Goal: Find specific page/section: Find specific page/section

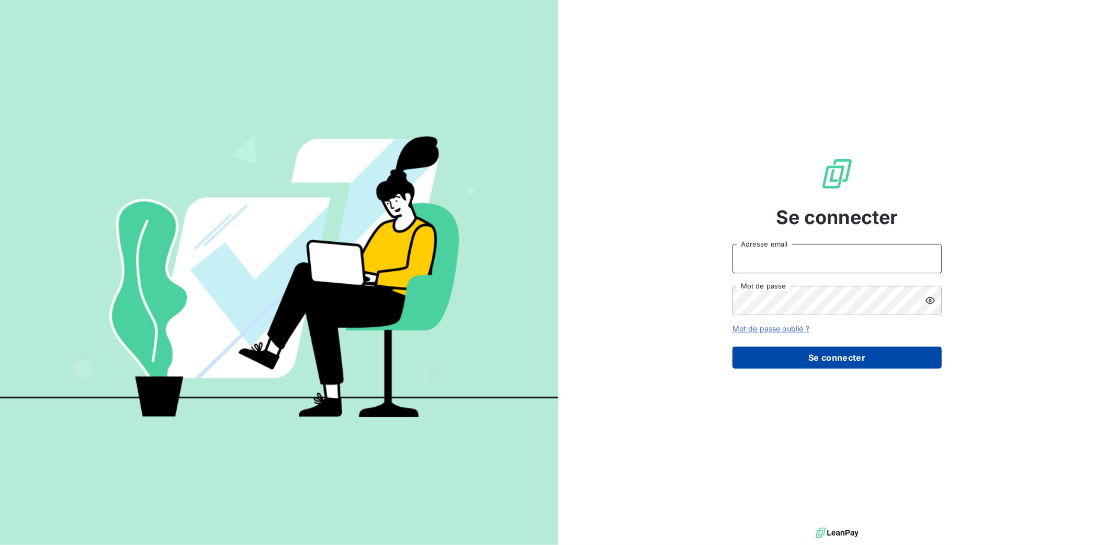
type input "[EMAIL_ADDRESS][DOMAIN_NAME]"
click at [846, 365] on button "Se connecter" at bounding box center [837, 357] width 209 height 22
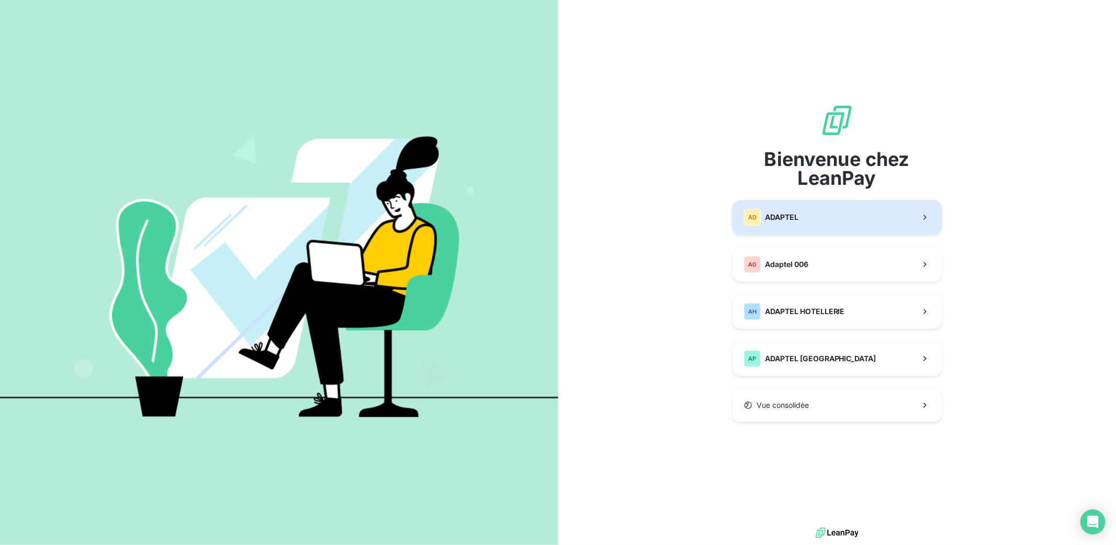
click at [793, 220] on span "ADAPTEL" at bounding box center [781, 217] width 33 height 10
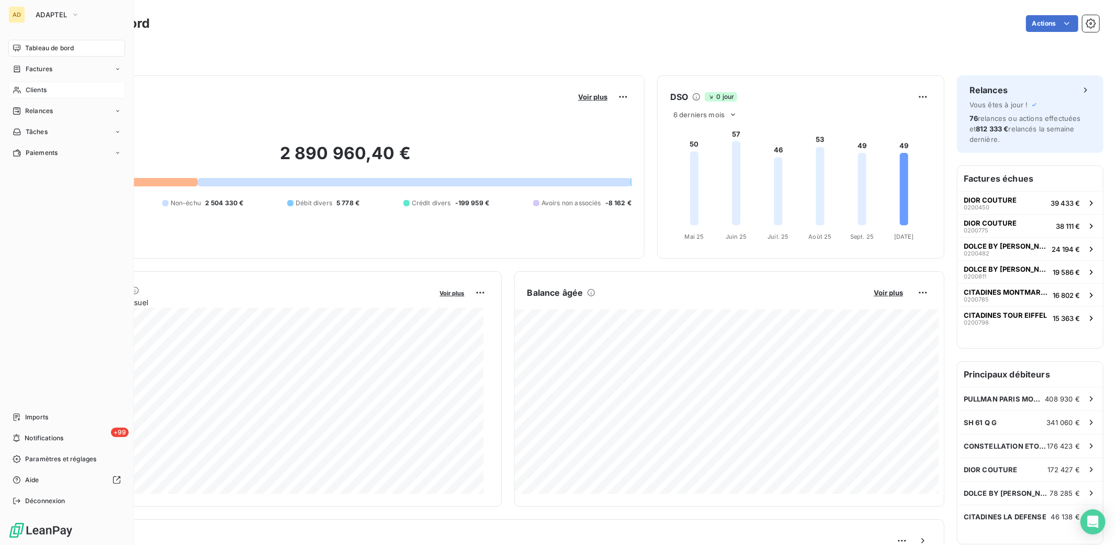
click at [45, 91] on span "Clients" at bounding box center [36, 89] width 21 height 9
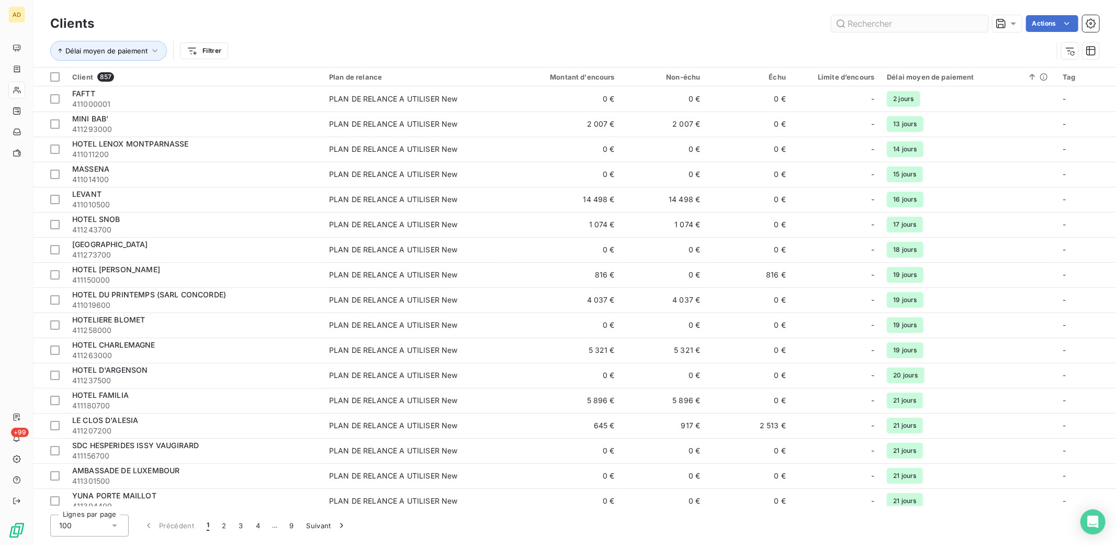
click at [865, 23] on input "text" at bounding box center [909, 23] width 157 height 17
click at [874, 27] on input "text" at bounding box center [909, 23] width 157 height 17
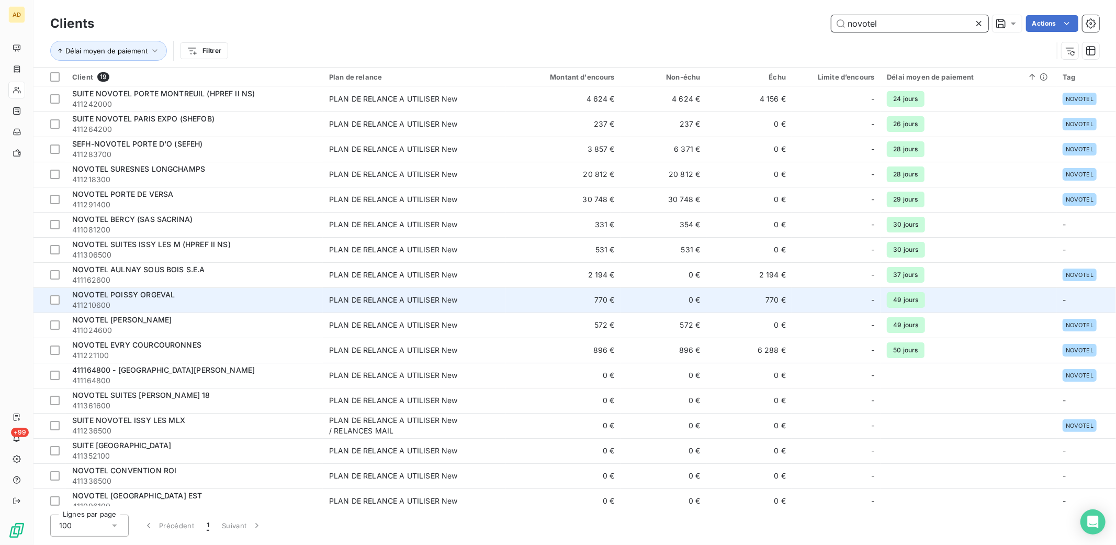
type input "novotel"
click at [187, 300] on span "411210600" at bounding box center [194, 305] width 244 height 10
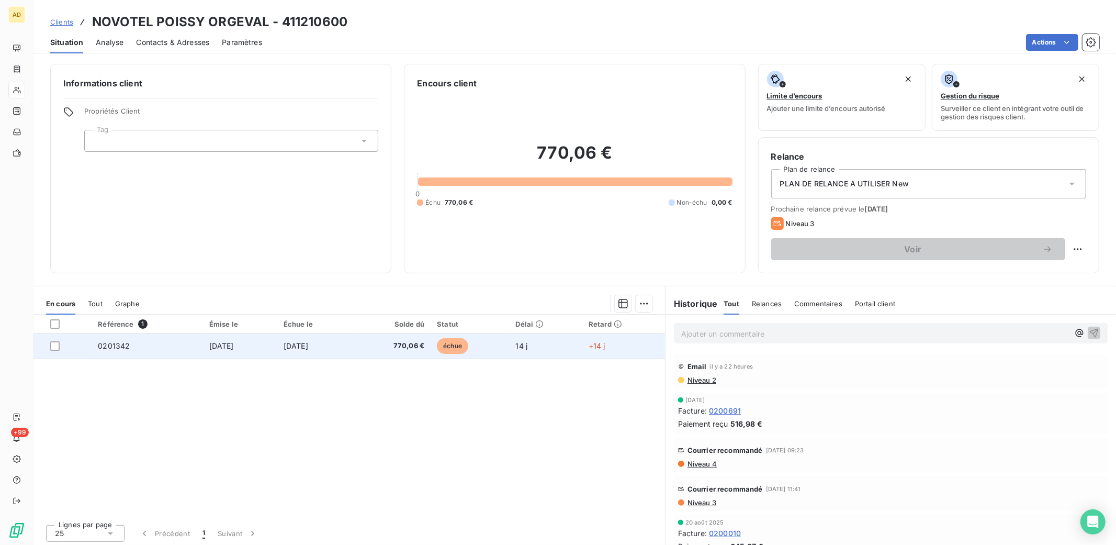
click at [295, 349] on span "[DATE]" at bounding box center [296, 345] width 25 height 9
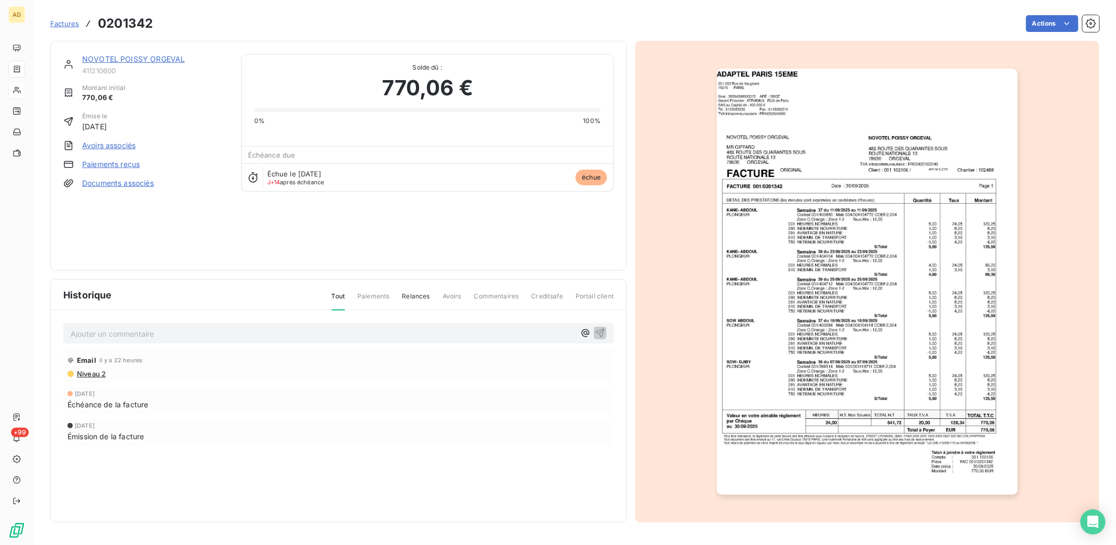
click at [252, 178] on icon at bounding box center [253, 177] width 10 height 10
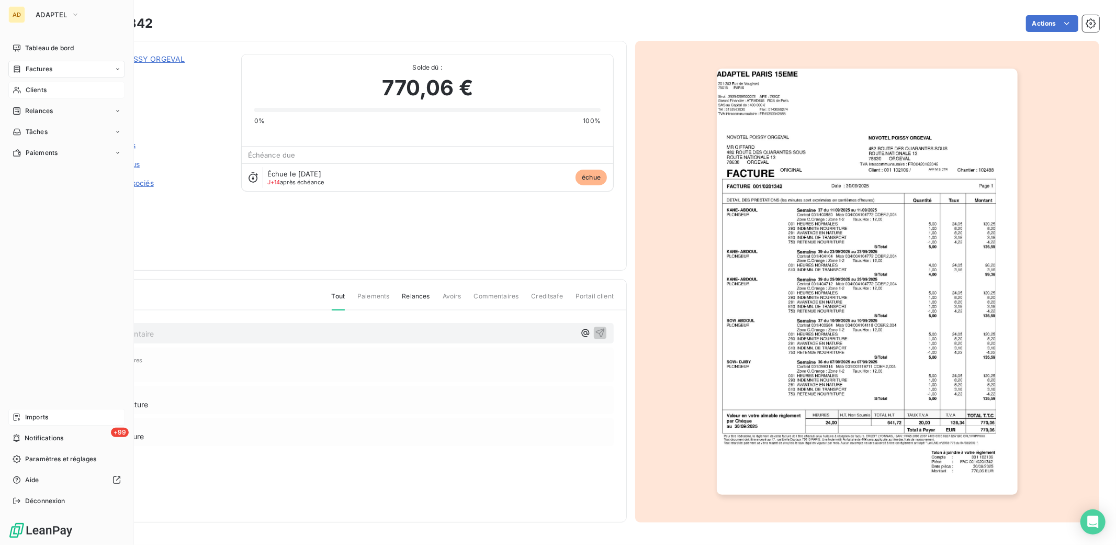
click at [35, 415] on span "Imports" at bounding box center [36, 416] width 23 height 9
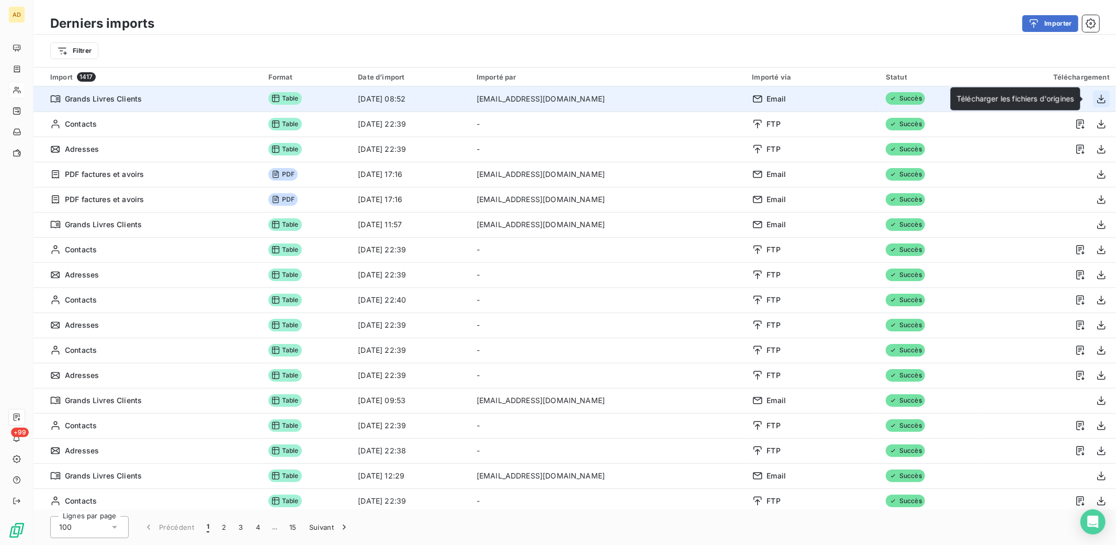
click at [1097, 100] on icon "button" at bounding box center [1101, 98] width 8 height 9
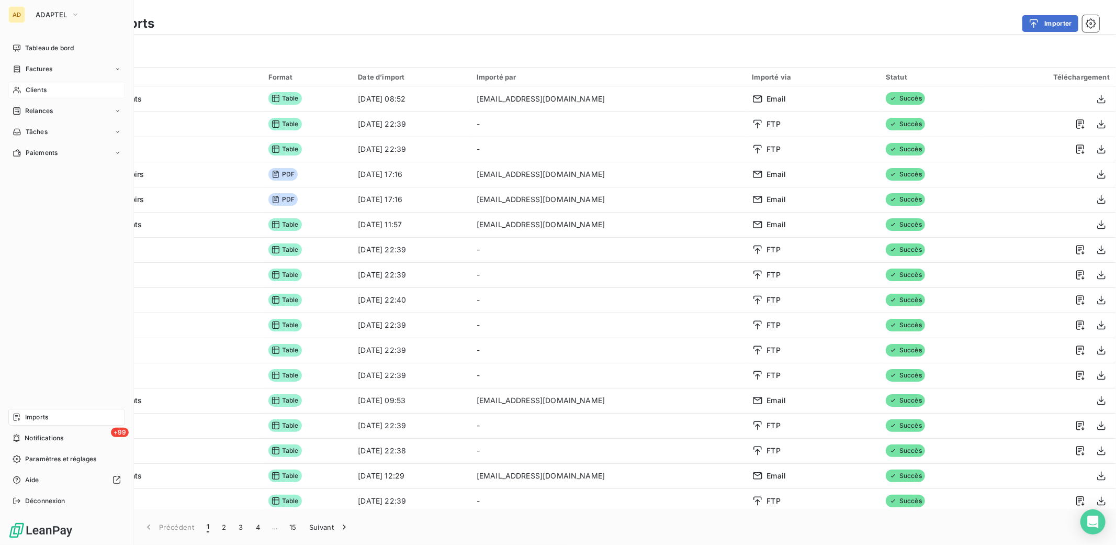
click at [39, 87] on span "Clients" at bounding box center [36, 89] width 21 height 9
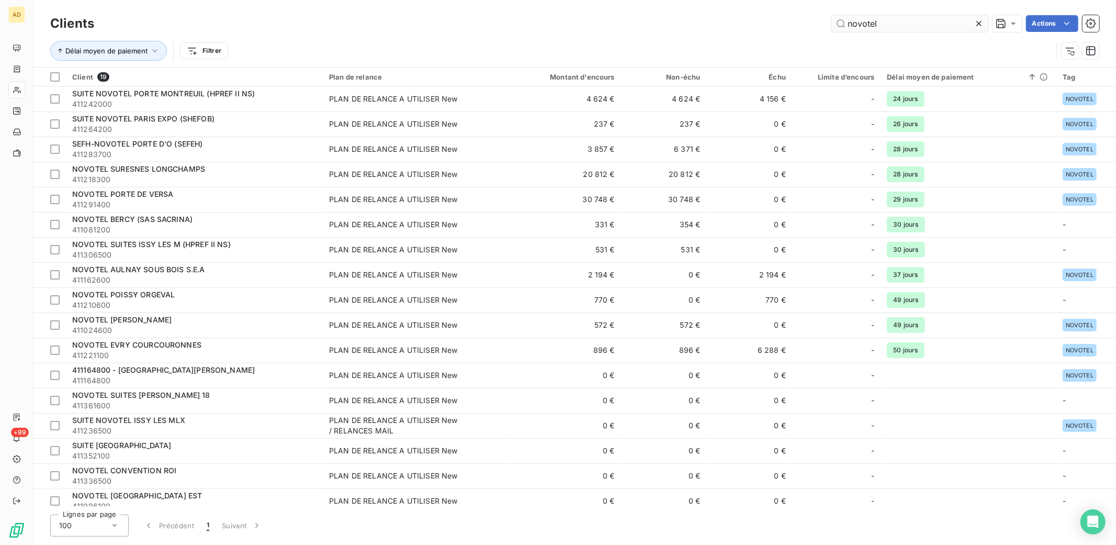
click at [900, 22] on input "novotel" at bounding box center [909, 23] width 157 height 17
drag, startPoint x: 898, startPoint y: 22, endPoint x: 824, endPoint y: 22, distance: 74.3
click at [828, 21] on div "novotel Actions" at bounding box center [603, 23] width 993 height 17
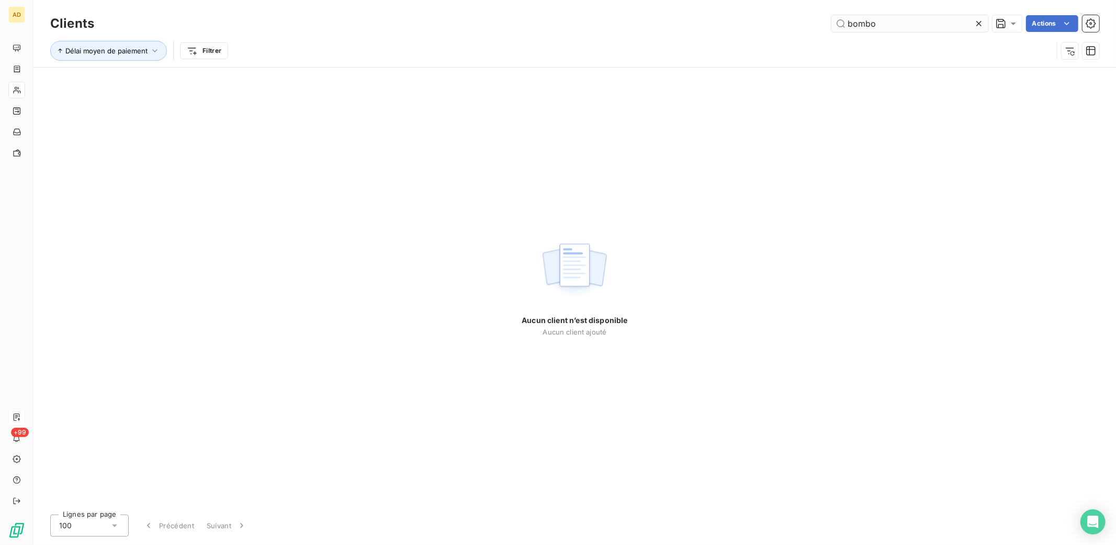
click at [880, 20] on input "bombo" at bounding box center [909, 23] width 157 height 17
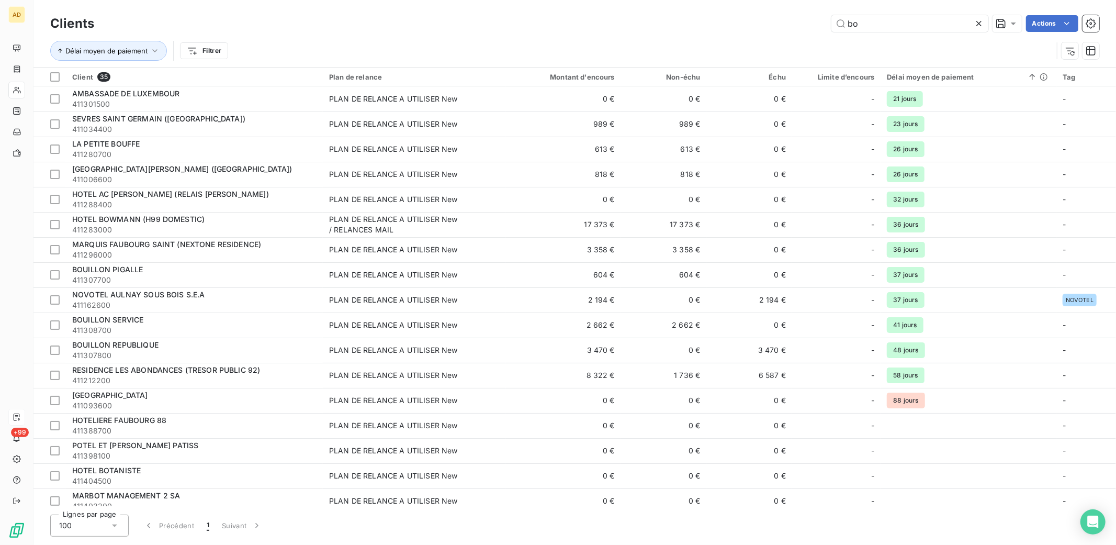
type input "b"
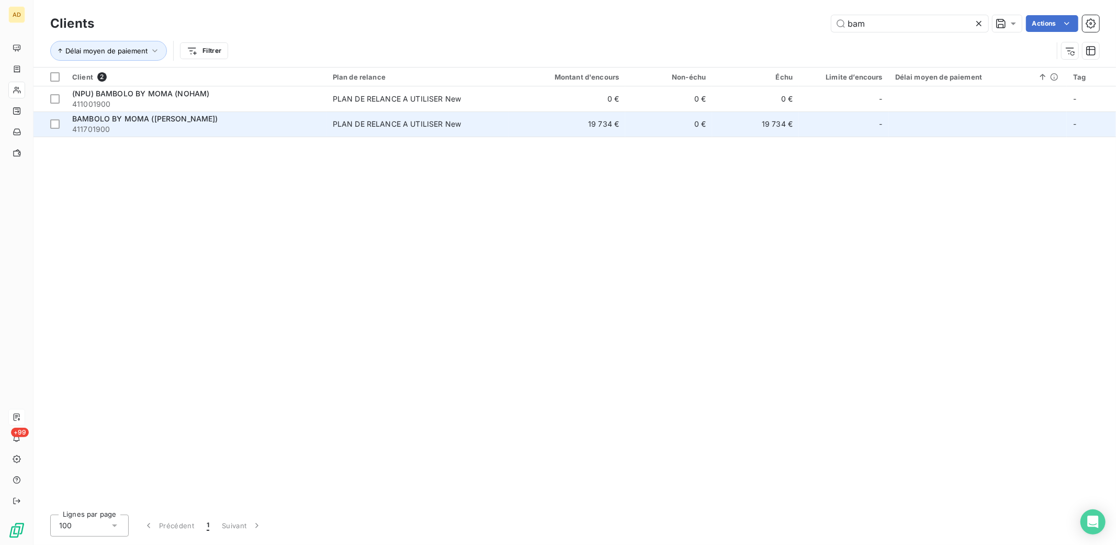
type input "bam"
click at [115, 128] on span "411701900" at bounding box center [196, 129] width 248 height 10
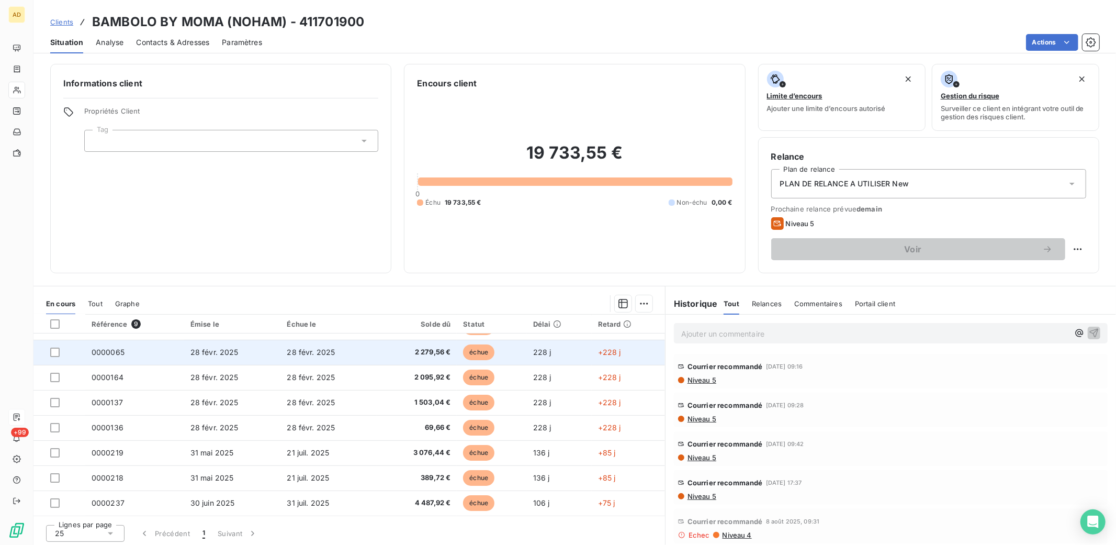
scroll to position [2, 0]
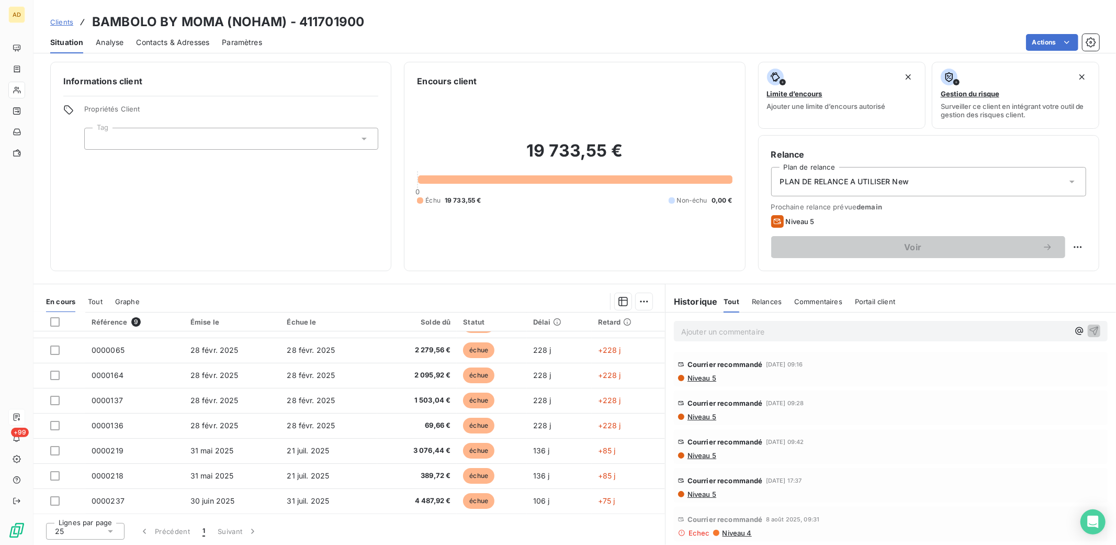
click at [482, 276] on div "Informations client Propriétés Client Tag Encours client 19 733,55 € 0 Échu 19 …" at bounding box center [574, 301] width 1083 height 487
